Goal: Task Accomplishment & Management: Complete application form

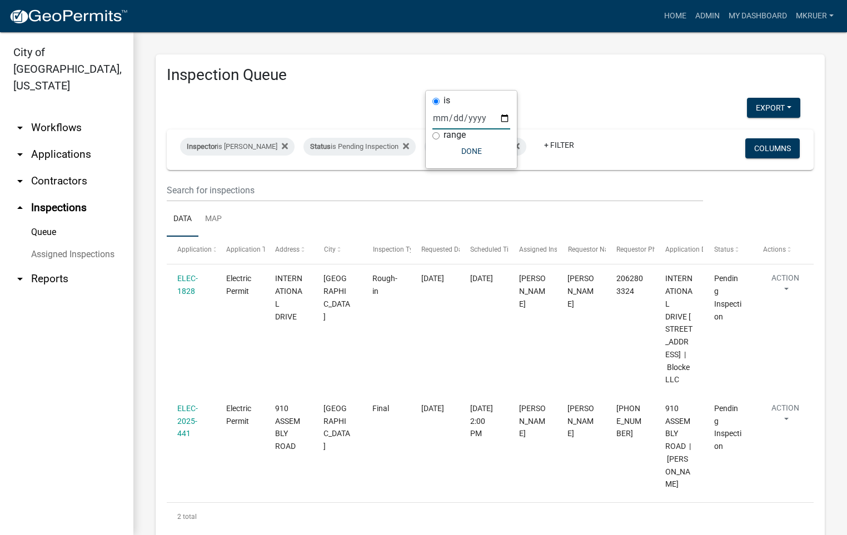
scroll to position [62, 0]
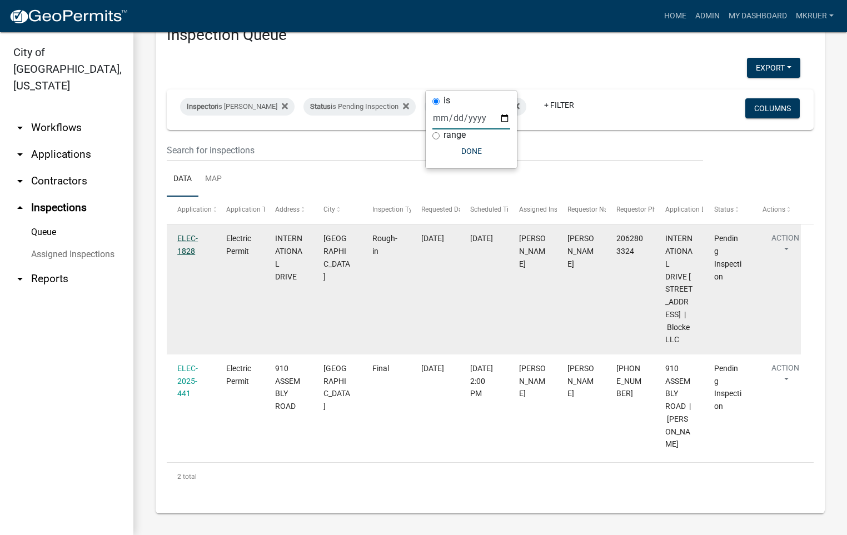
click at [186, 234] on link "ELEC-1828" at bounding box center [187, 245] width 21 height 22
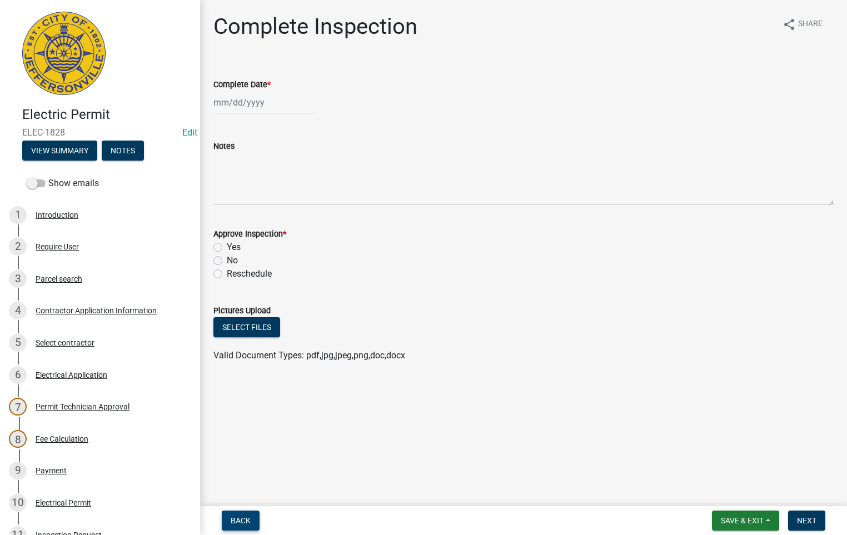
click at [239, 517] on span "Back" at bounding box center [241, 520] width 20 height 9
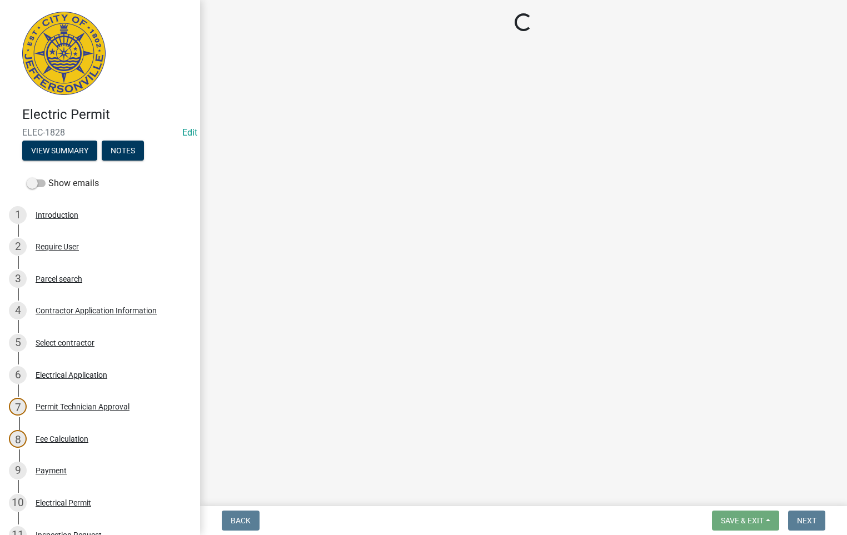
select select "fdb3bcc6-ce93-4663-8a18-5c08884dd177"
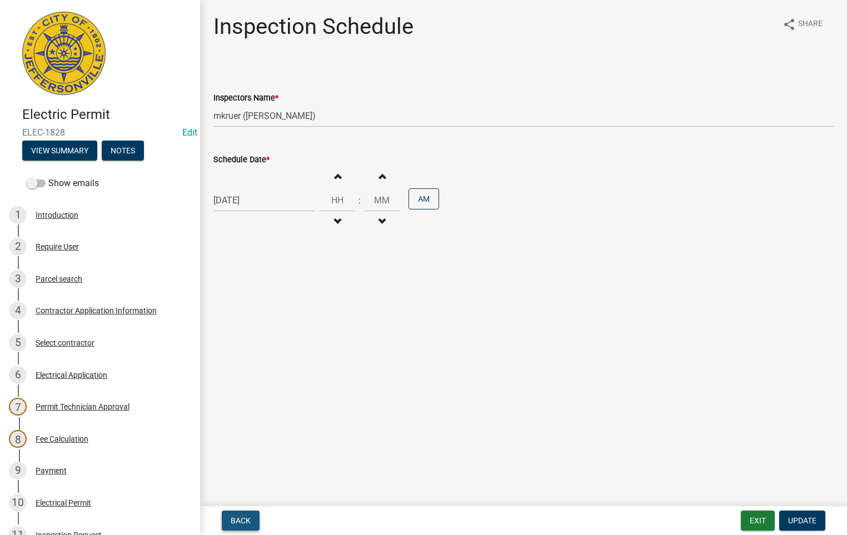
click at [239, 517] on span "Back" at bounding box center [241, 520] width 20 height 9
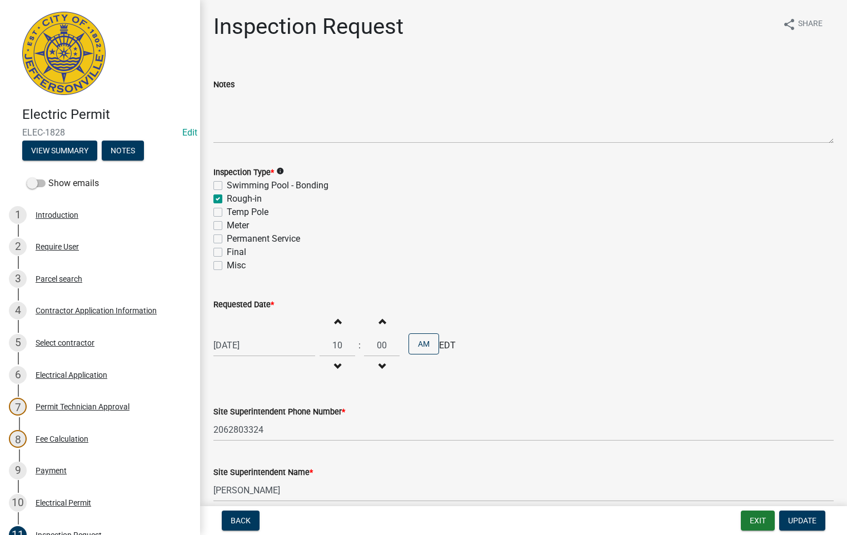
click at [212, 262] on div "Inspection Type * info Swimming Pool - Bonding Rough-in Temp Pole Meter Permane…" at bounding box center [523, 212] width 637 height 120
click at [227, 266] on label "Misc" at bounding box center [236, 265] width 19 height 13
click at [227, 266] on input "Misc" at bounding box center [230, 262] width 7 height 7
checkbox input "true"
checkbox input "false"
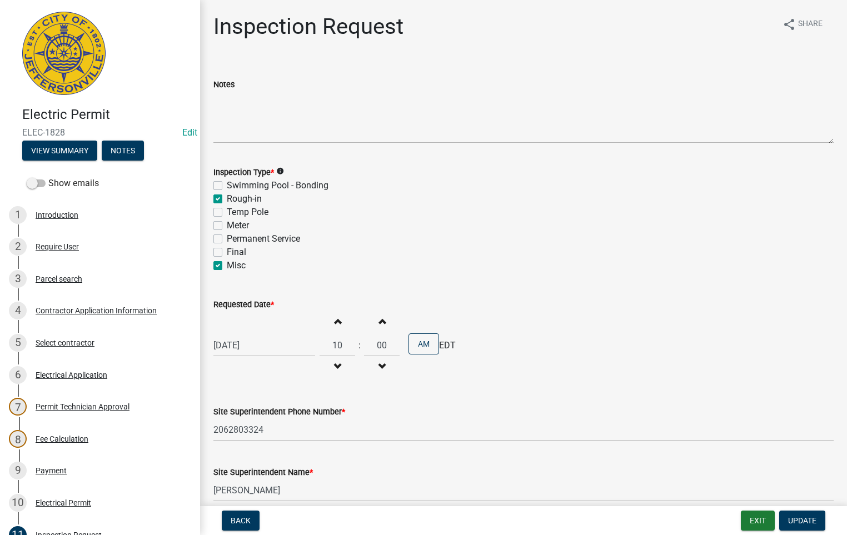
checkbox input "true"
checkbox input "false"
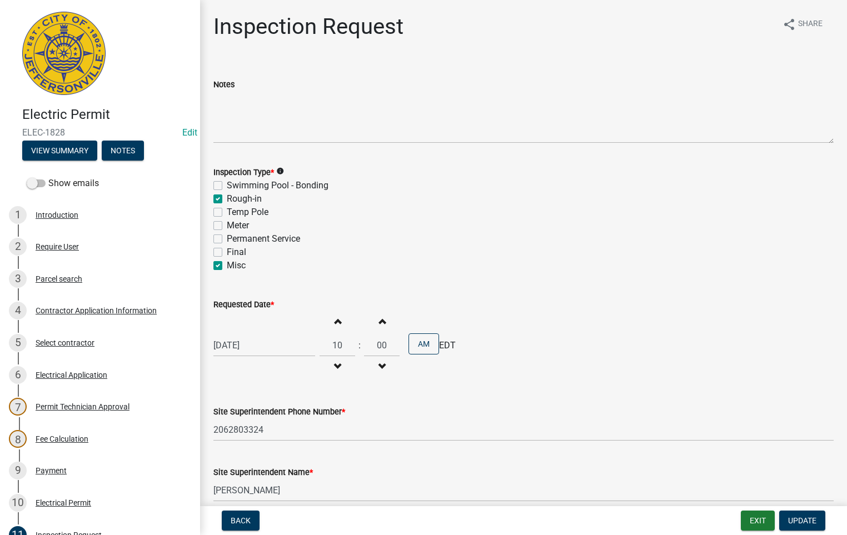
checkbox input "true"
click at [227, 197] on label "Rough-in" at bounding box center [244, 198] width 35 height 13
click at [227, 197] on input "Rough-in" at bounding box center [230, 195] width 7 height 7
checkbox input "false"
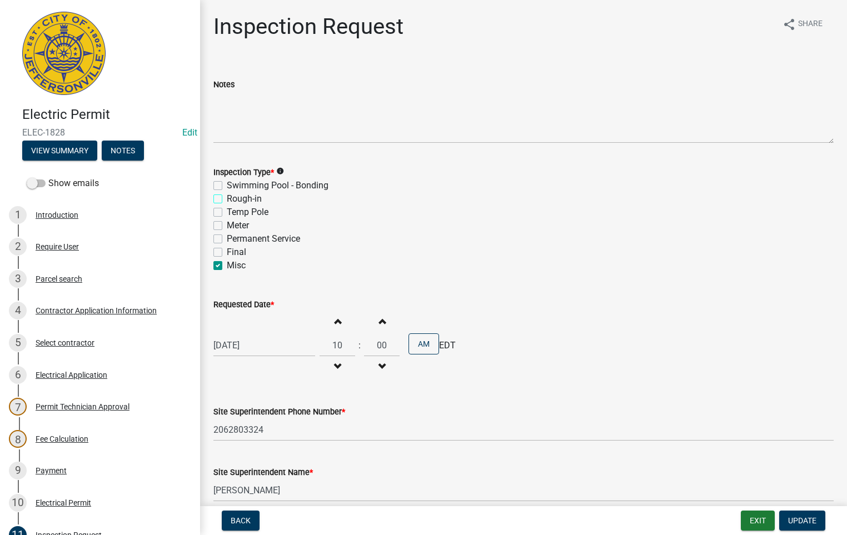
checkbox input "false"
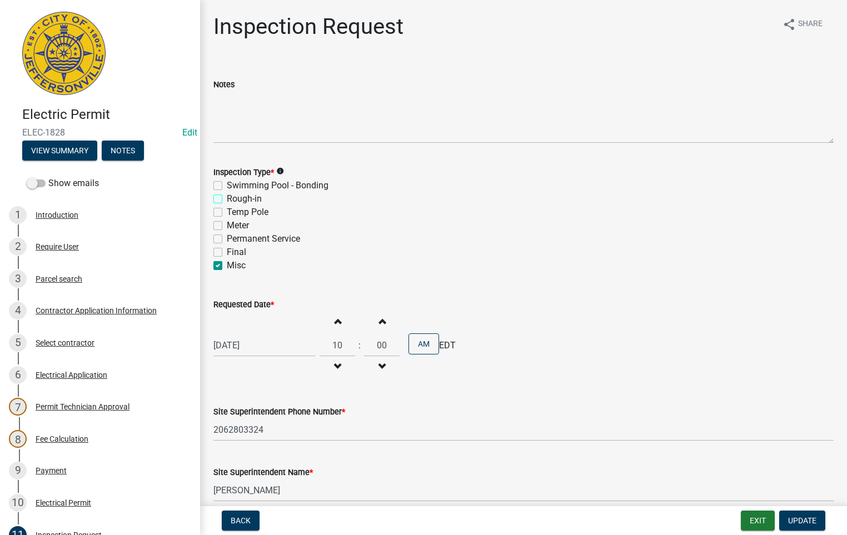
checkbox input "true"
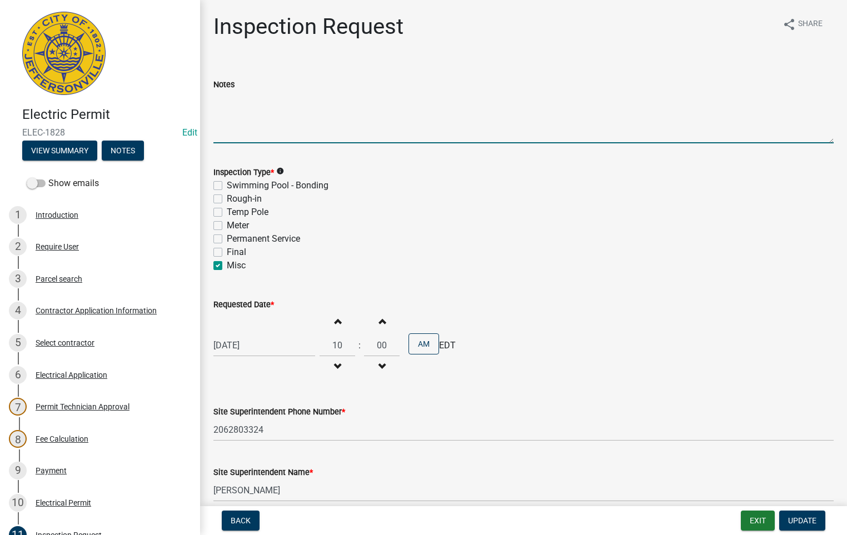
click at [237, 97] on textarea "Notes" at bounding box center [523, 117] width 620 height 52
type textarea "ABove Ceiling"
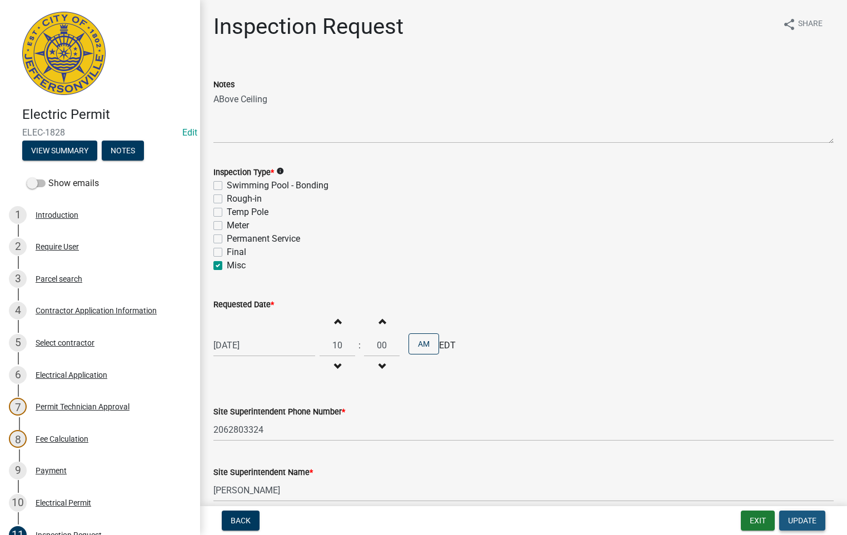
click at [799, 520] on span "Update" at bounding box center [802, 520] width 28 height 9
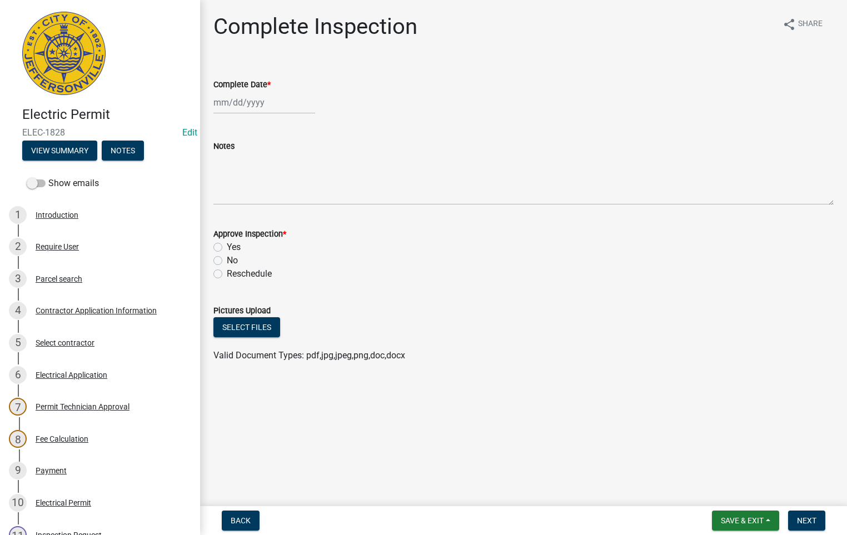
select select "8"
select select "2025"
click at [233, 102] on div "[PERSON_NAME] Feb Mar Apr [PERSON_NAME][DATE] Oct Nov [DATE] 1526 1527 1528 152…" at bounding box center [264, 102] width 102 height 23
click at [239, 196] on div "12" at bounding box center [242, 197] width 18 height 18
type input "[DATE]"
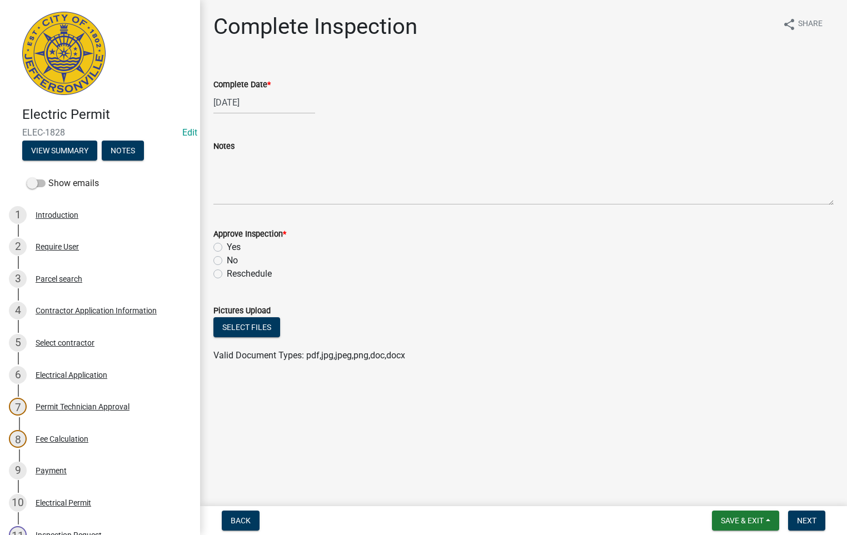
click at [227, 246] on label "Yes" at bounding box center [234, 247] width 14 height 13
click at [227, 246] on input "Yes" at bounding box center [230, 244] width 7 height 7
radio input "true"
click at [807, 522] on span "Next" at bounding box center [806, 520] width 19 height 9
